Goal: Task Accomplishment & Management: Use online tool/utility

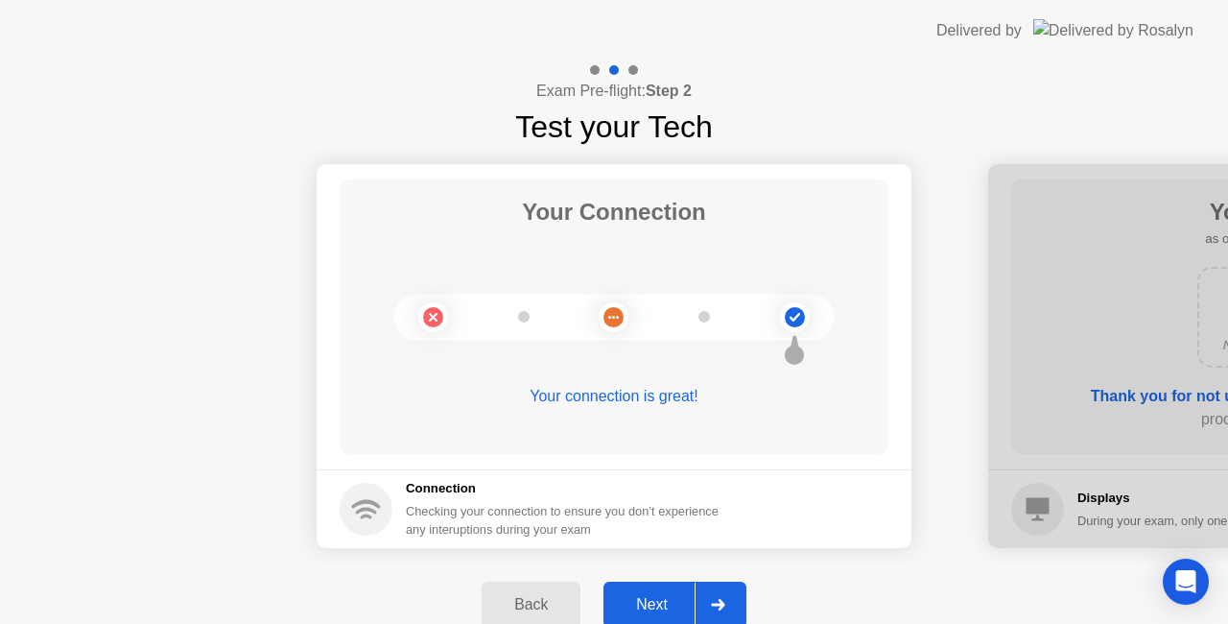
click at [666, 589] on button "Next" at bounding box center [674, 604] width 143 height 46
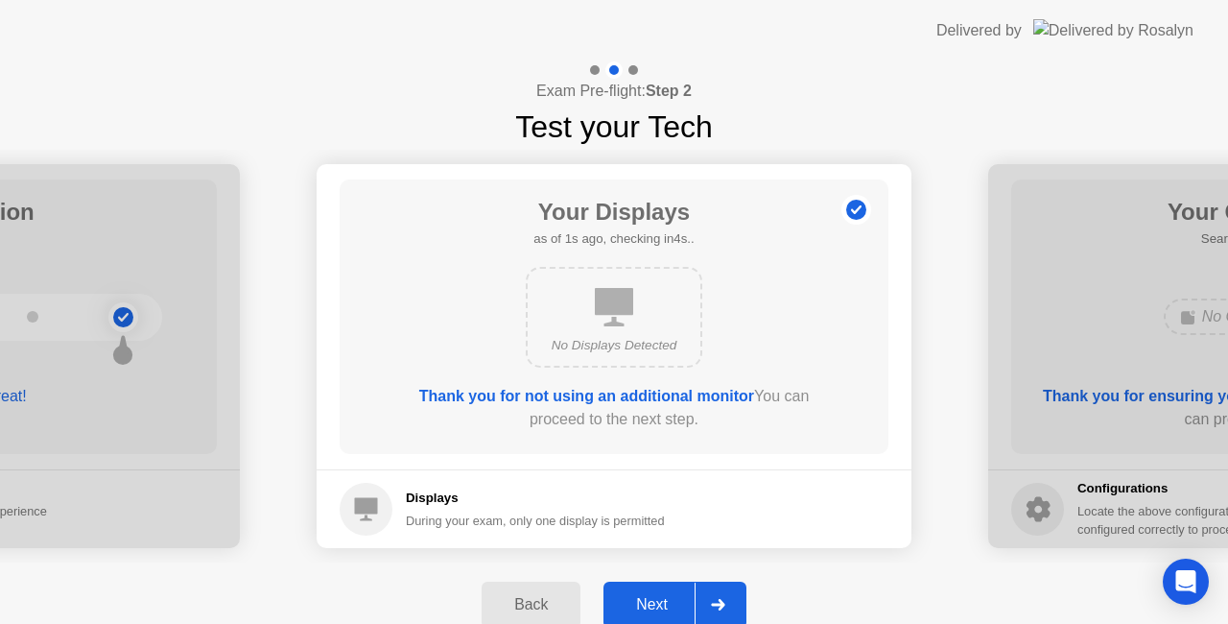
click at [666, 589] on button "Next" at bounding box center [674, 604] width 143 height 46
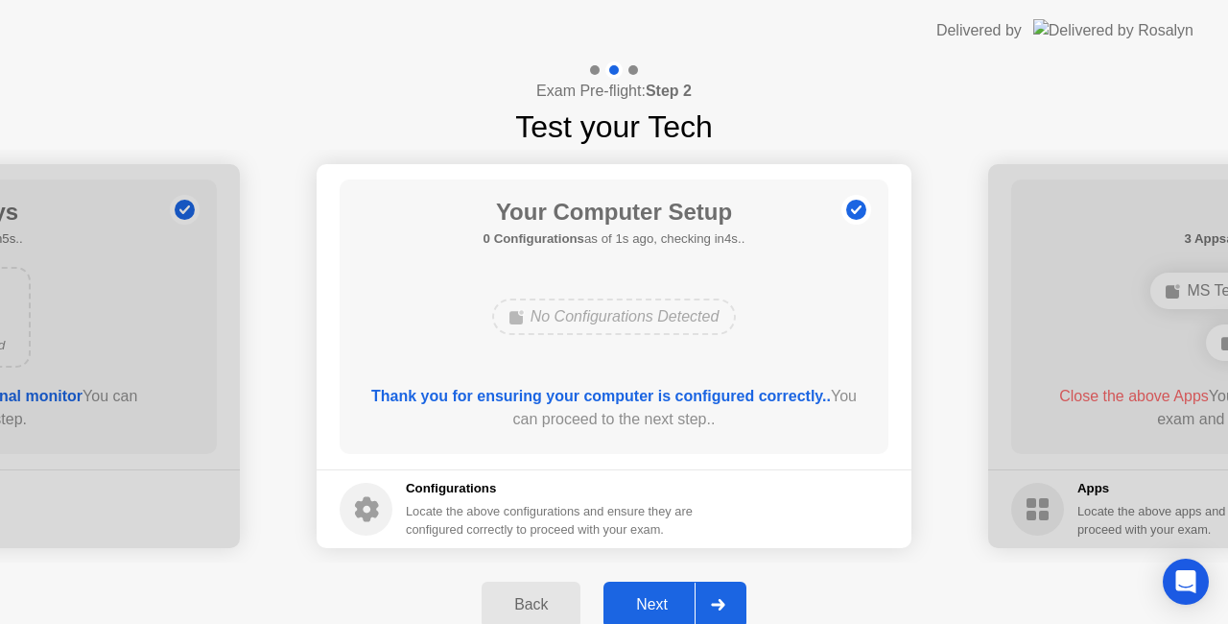
click at [666, 589] on button "Next" at bounding box center [674, 604] width 143 height 46
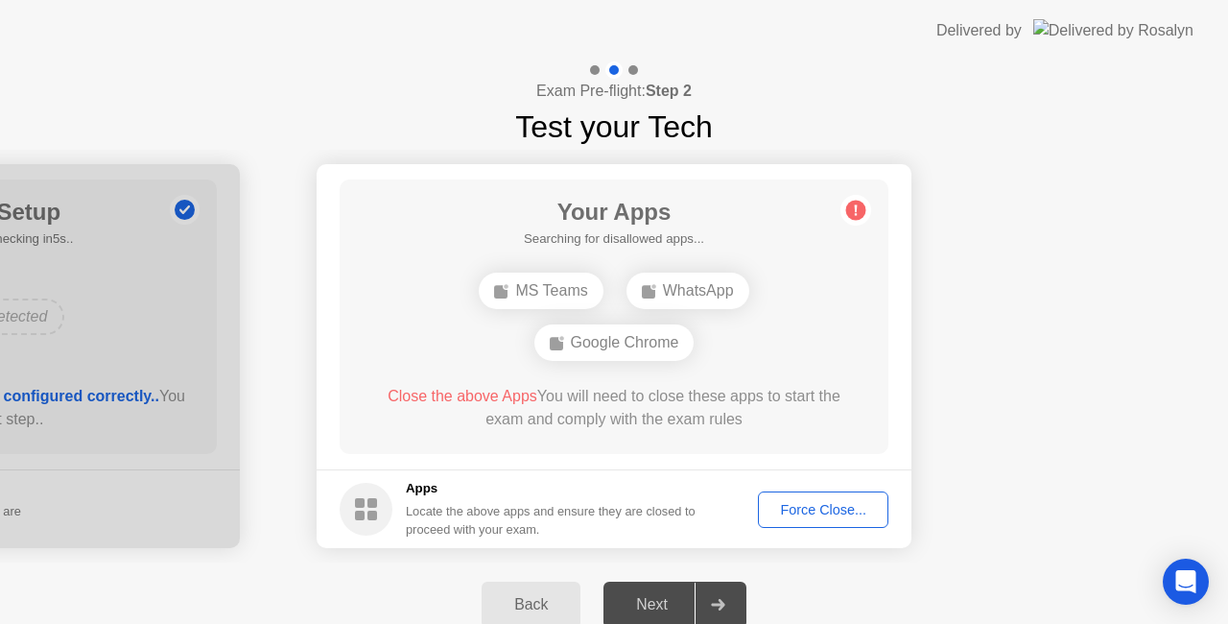
click at [825, 503] on div "Force Close..." at bounding box center [823, 509] width 117 height 15
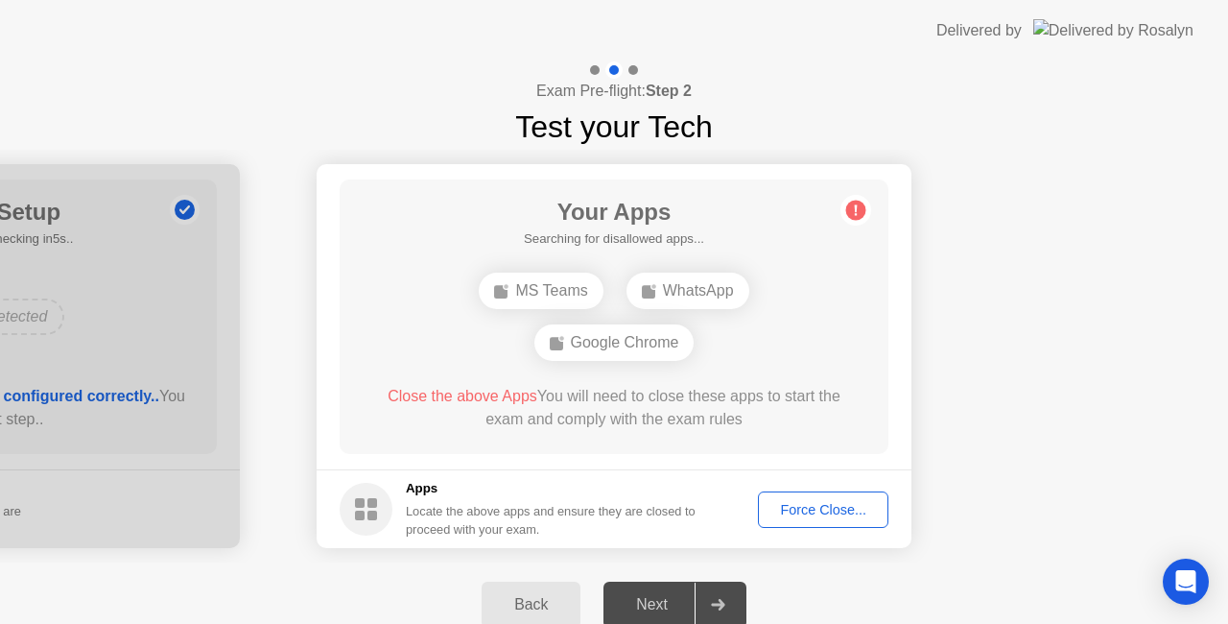
click at [825, 505] on div "Force Close..." at bounding box center [823, 509] width 117 height 15
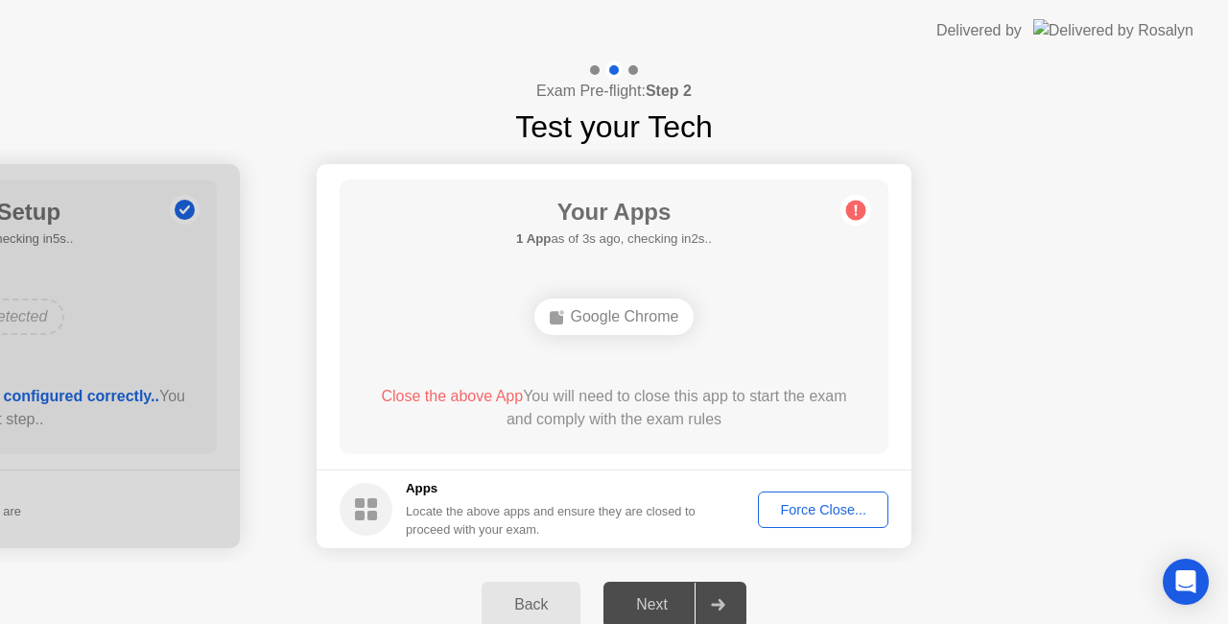
click at [790, 505] on div "Force Close..." at bounding box center [823, 509] width 117 height 15
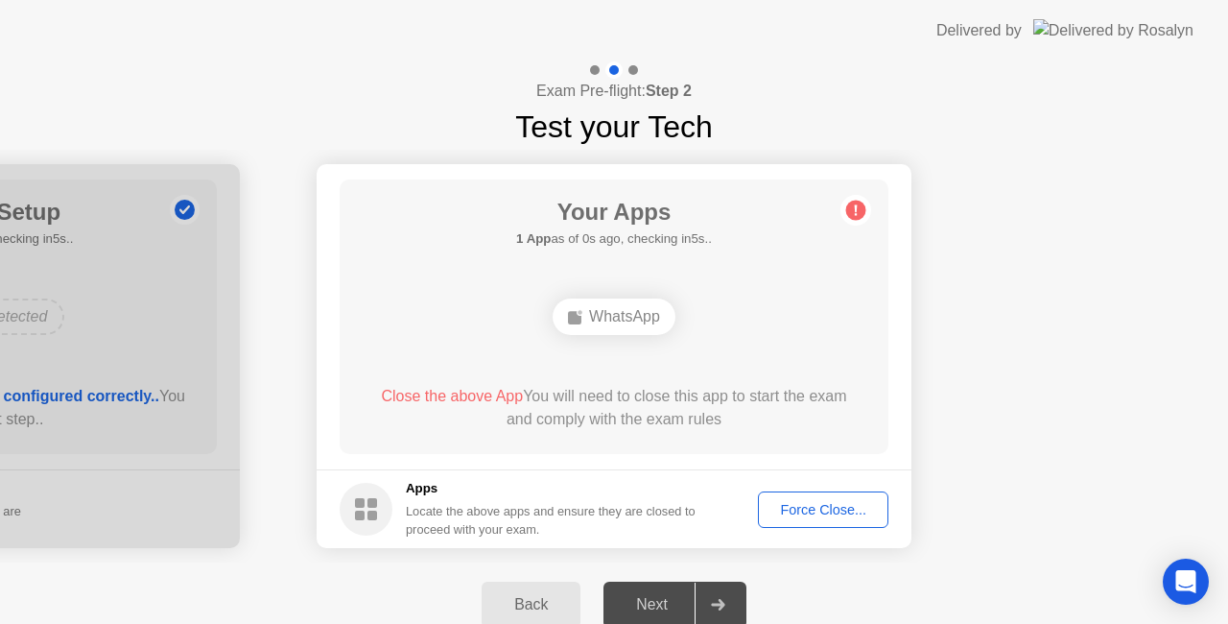
click at [799, 512] on div "Force Close..." at bounding box center [823, 509] width 117 height 15
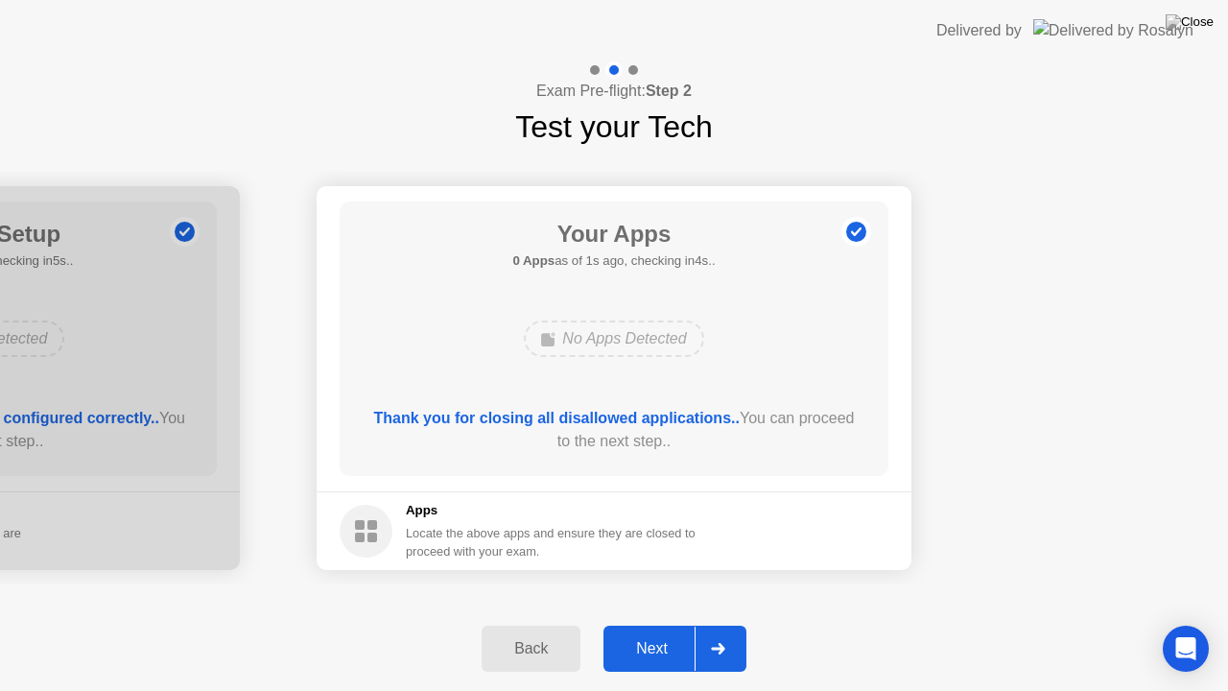
click at [637, 623] on div "Next" at bounding box center [651, 648] width 85 height 17
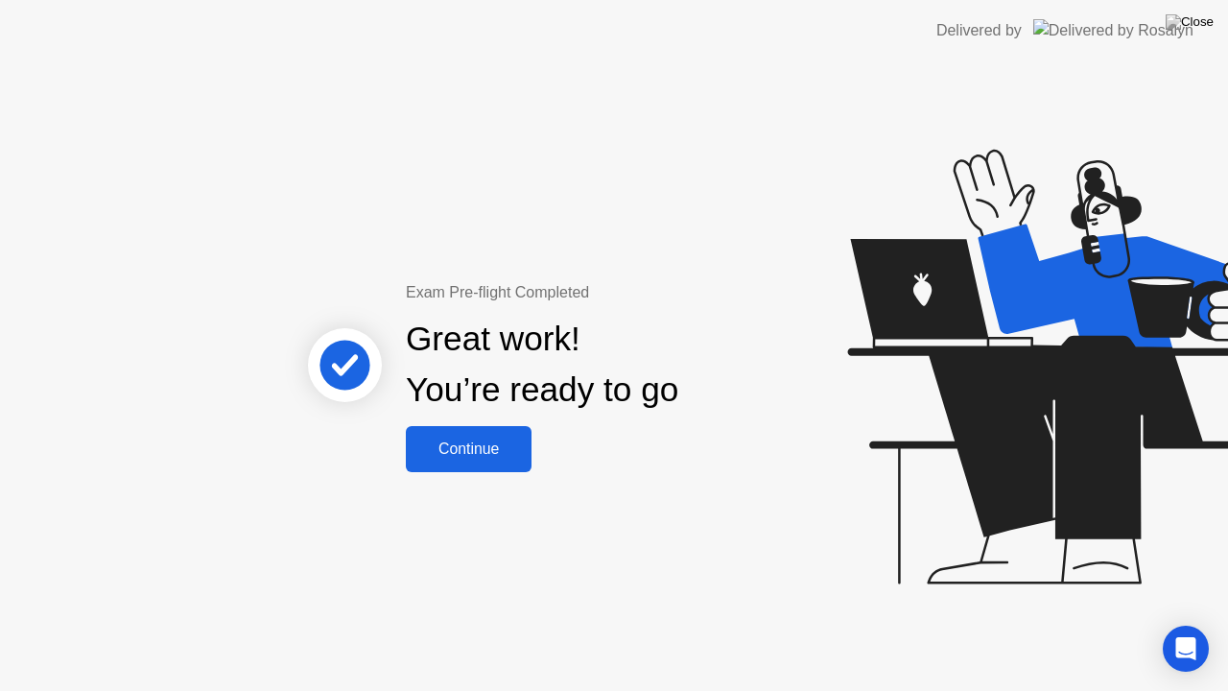
click at [477, 427] on button "Continue" at bounding box center [469, 449] width 126 height 46
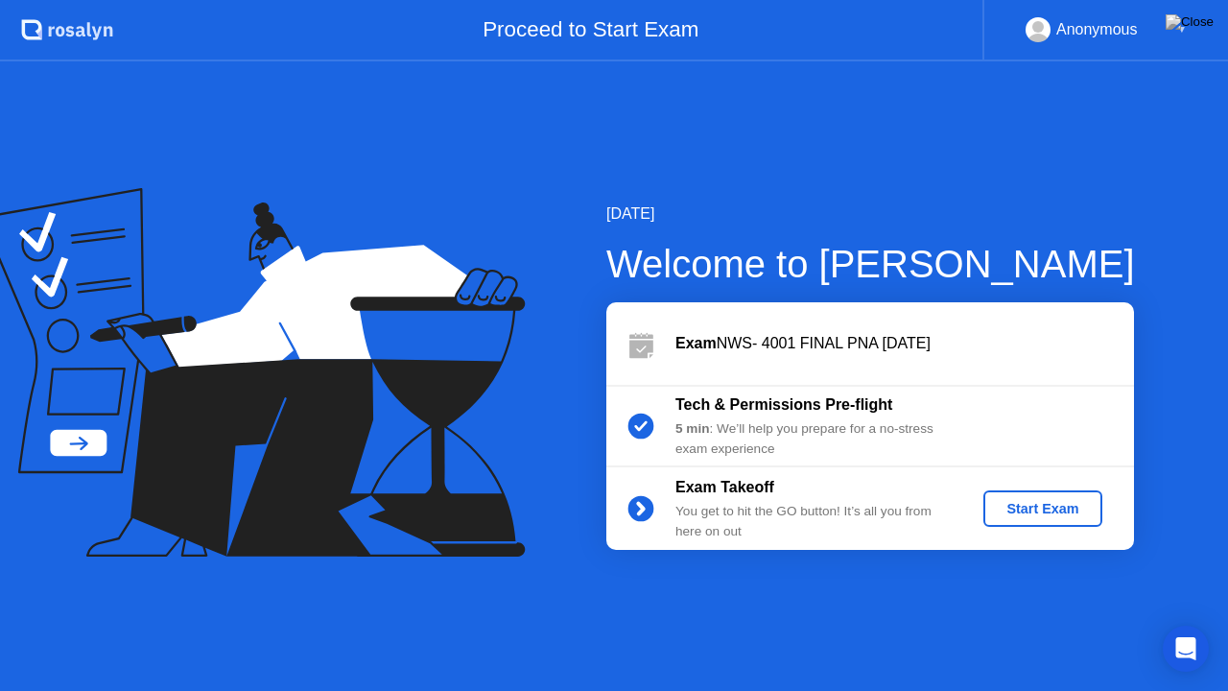
click at [1009, 516] on div "Start Exam" at bounding box center [1042, 508] width 103 height 15
